Goal: Transaction & Acquisition: Purchase product/service

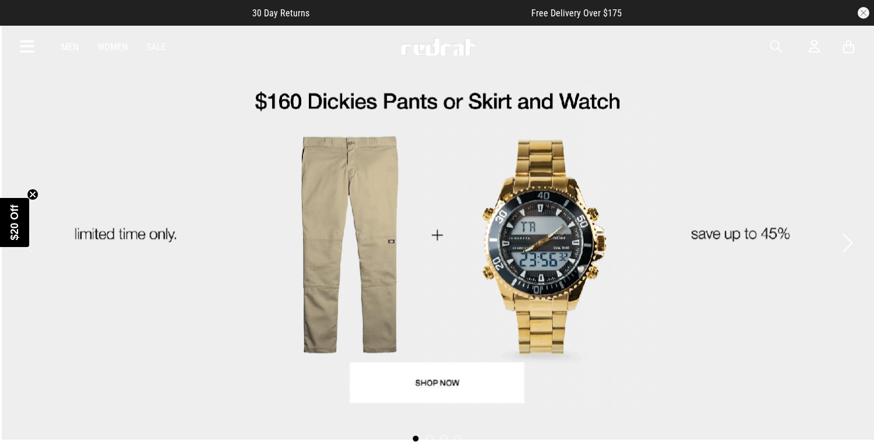
click at [26, 46] on icon at bounding box center [27, 46] width 15 height 19
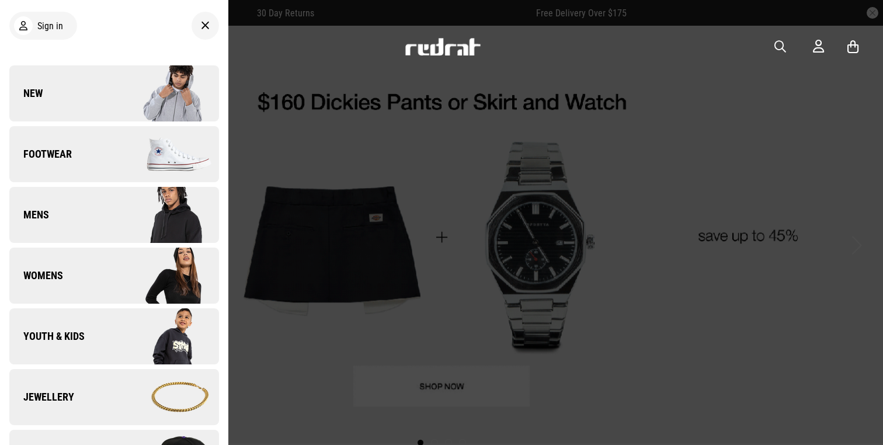
click at [191, 29] on div at bounding box center [204, 26] width 27 height 28
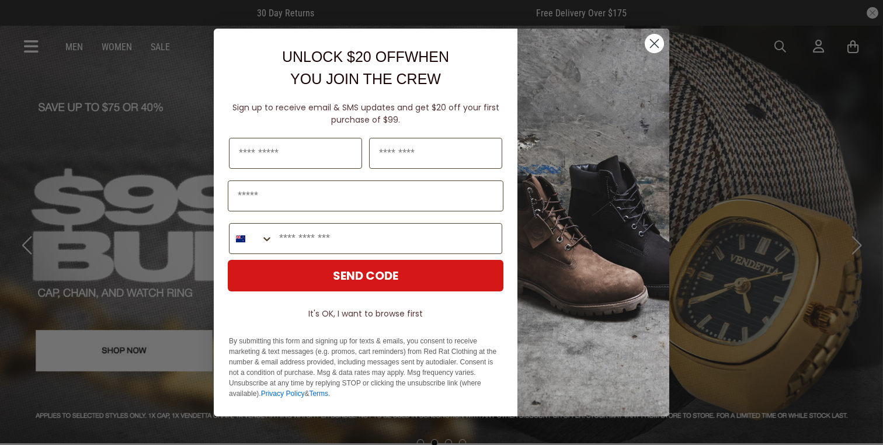
click at [650, 43] on circle "Close dialog" at bounding box center [654, 43] width 19 height 19
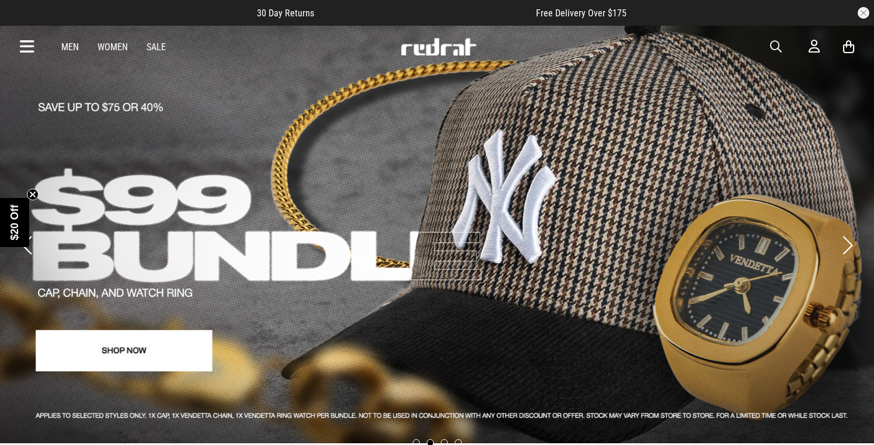
click at [776, 48] on span "button" at bounding box center [776, 47] width 12 height 14
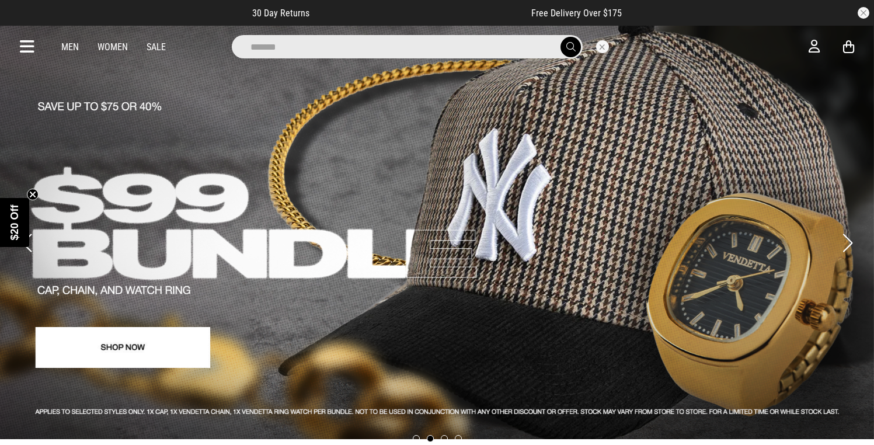
type input "*******"
click at [560, 37] on button "submit" at bounding box center [570, 47] width 20 height 20
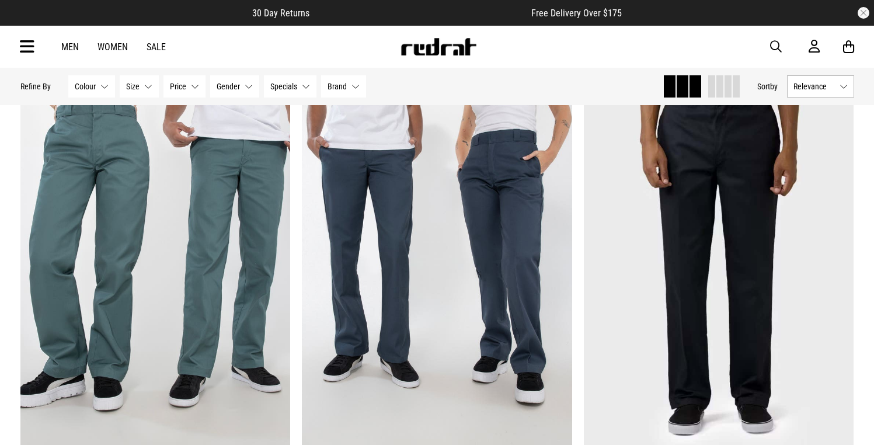
scroll to position [1991, 0]
